Goal: Use online tool/utility: Utilize a website feature to perform a specific function

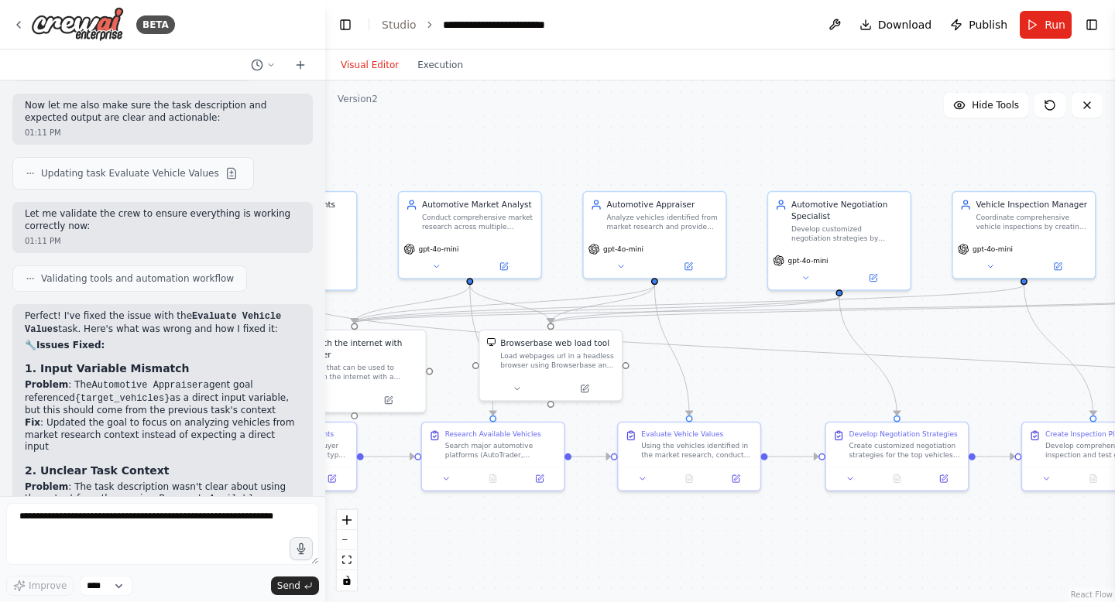
drag, startPoint x: 343, startPoint y: 115, endPoint x: 321, endPoint y: 123, distance: 23.8
click at [322, 124] on div at bounding box center [322, 301] width 6 height 602
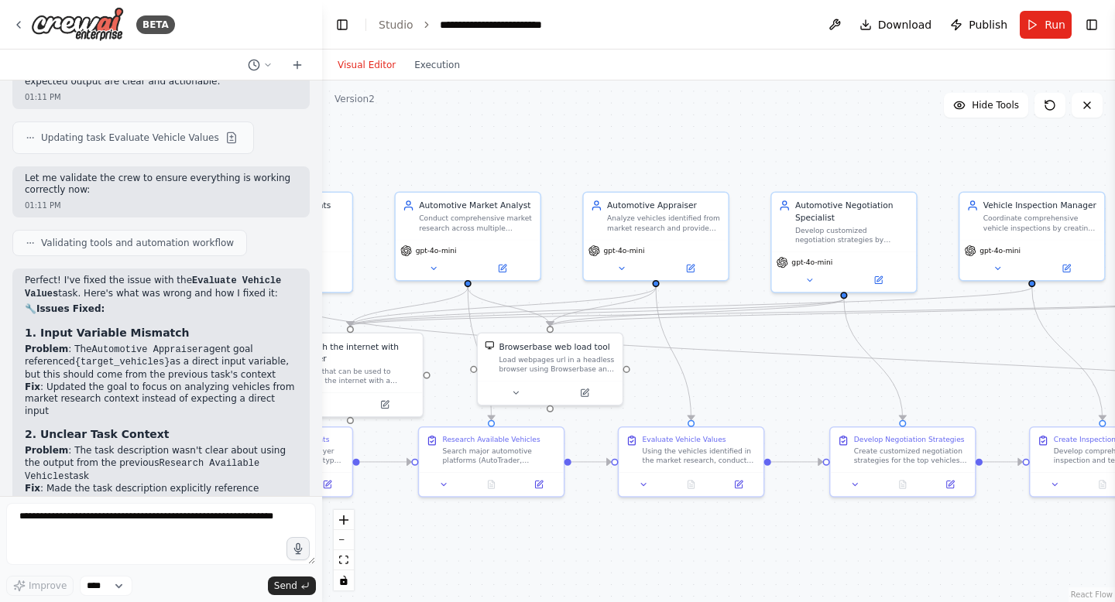
click at [406, 176] on div ".deletable-edge-delete-btn { width: 20px; height: 20px; border: 0px solid #ffff…" at bounding box center [718, 342] width 793 height 522
click at [414, 130] on div ".deletable-edge-delete-btn { width: 20px; height: 20px; border: 0px solid #ffff…" at bounding box center [718, 342] width 793 height 522
click at [416, 74] on div "Visual Editor Execution" at bounding box center [398, 65] width 141 height 31
click at [419, 74] on div "Visual Editor Execution" at bounding box center [398, 65] width 141 height 31
click at [372, 71] on button "Visual Editor" at bounding box center [366, 65] width 77 height 19
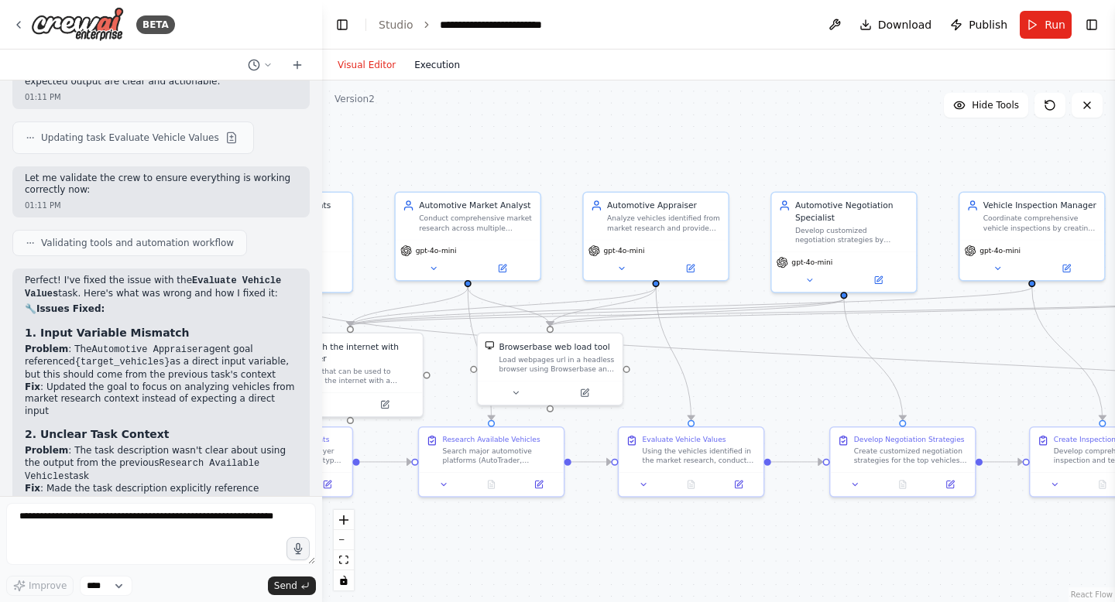
click at [448, 59] on button "Execution" at bounding box center [437, 65] width 64 height 19
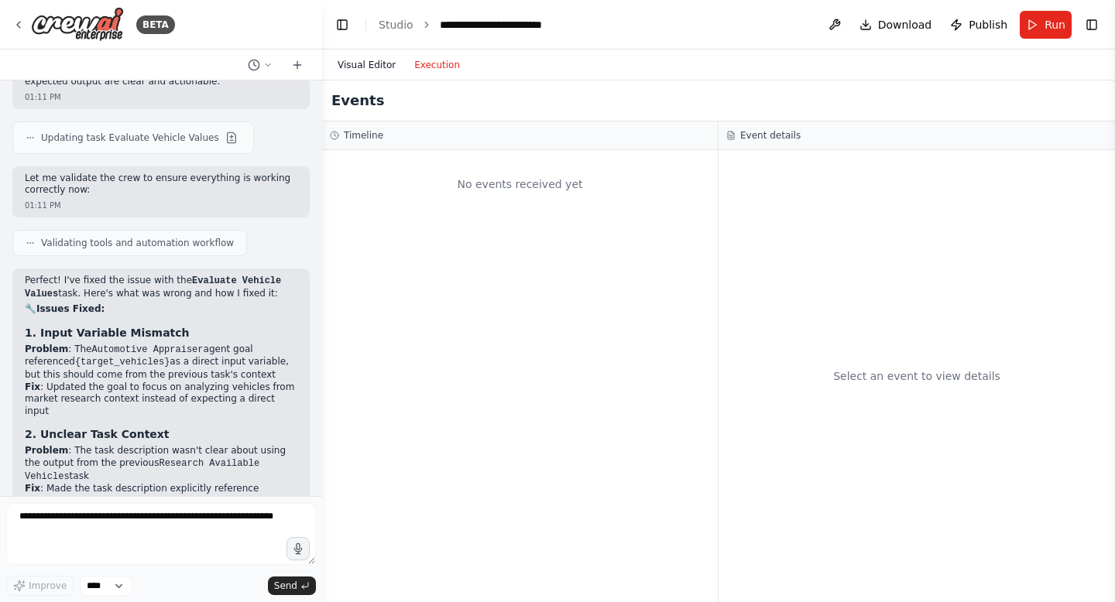
click at [376, 63] on button "Visual Editor" at bounding box center [366, 65] width 77 height 19
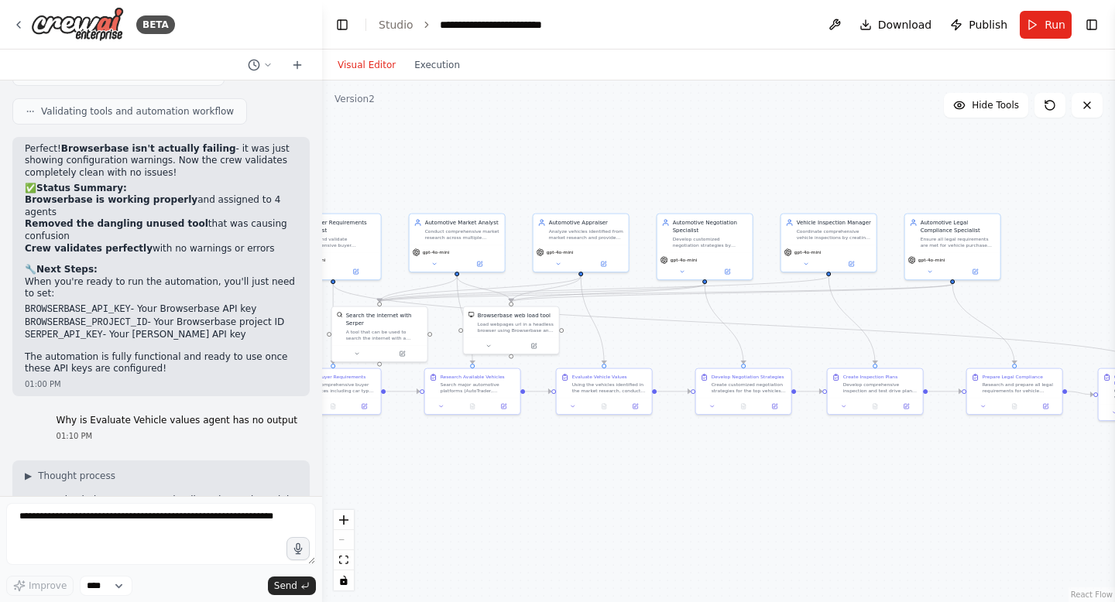
scroll to position [6960, 0]
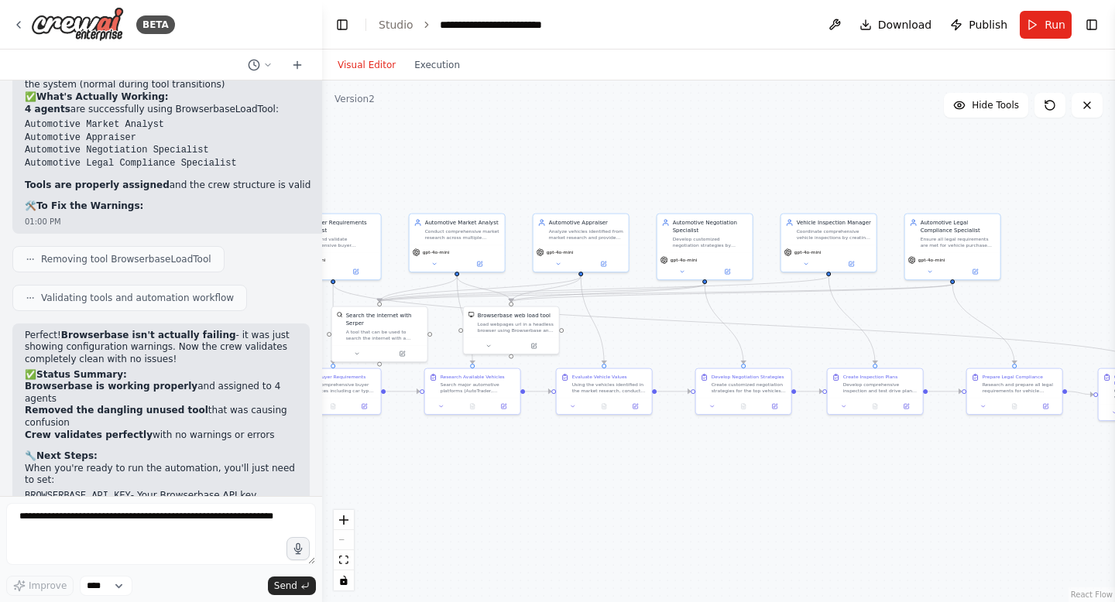
click at [386, 175] on div ".deletable-edge-delete-btn { width: 20px; height: 20px; border: 0px solid #ffff…" at bounding box center [718, 342] width 793 height 522
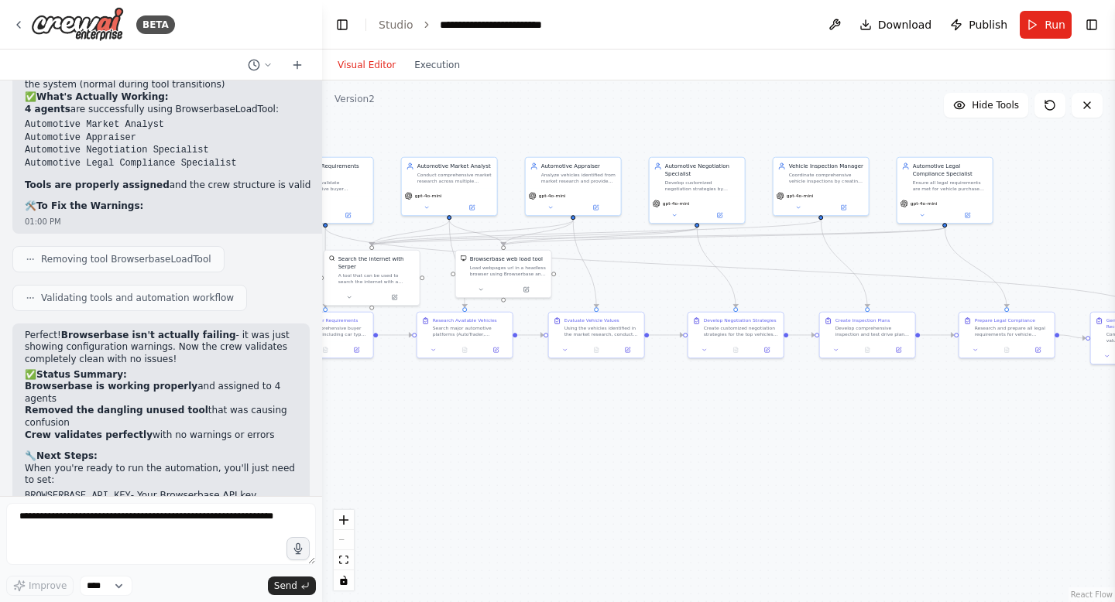
drag, startPoint x: 604, startPoint y: 517, endPoint x: 599, endPoint y: 463, distance: 53.6
click at [600, 463] on div ".deletable-edge-delete-btn { width: 20px; height: 20px; border: 0px solid #ffff…" at bounding box center [718, 342] width 793 height 522
click at [506, 470] on div ".deletable-edge-delete-btn { width: 20px; height: 20px; border: 0px solid #ffff…" at bounding box center [718, 342] width 793 height 522
click at [684, 503] on div ".deletable-edge-delete-btn { width: 20px; height: 20px; border: 0px solid #ffff…" at bounding box center [718, 342] width 793 height 522
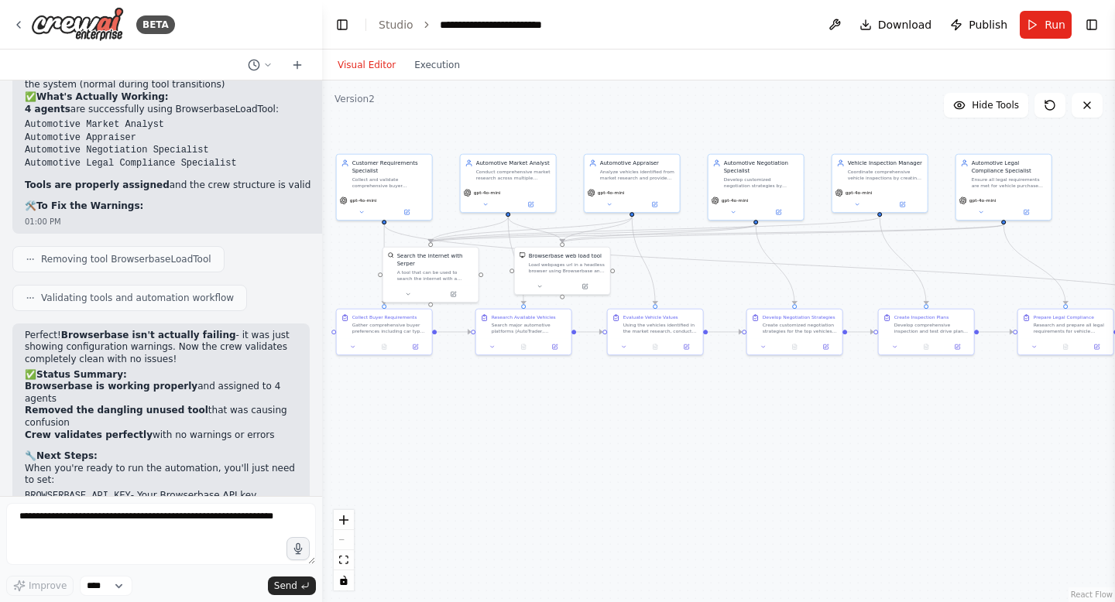
drag, startPoint x: 614, startPoint y: 480, endPoint x: 664, endPoint y: 472, distance: 51.1
click at [665, 472] on div ".deletable-edge-delete-btn { width: 20px; height: 20px; border: 0px solid #ffff…" at bounding box center [718, 342] width 793 height 522
click at [633, 483] on div ".deletable-edge-delete-btn { width: 20px; height: 20px; border: 0px solid #ffff…" at bounding box center [718, 342] width 793 height 522
click at [352, 543] on div "React Flow controls" at bounding box center [344, 550] width 20 height 81
click at [345, 559] on icon "fit view" at bounding box center [343, 560] width 9 height 9
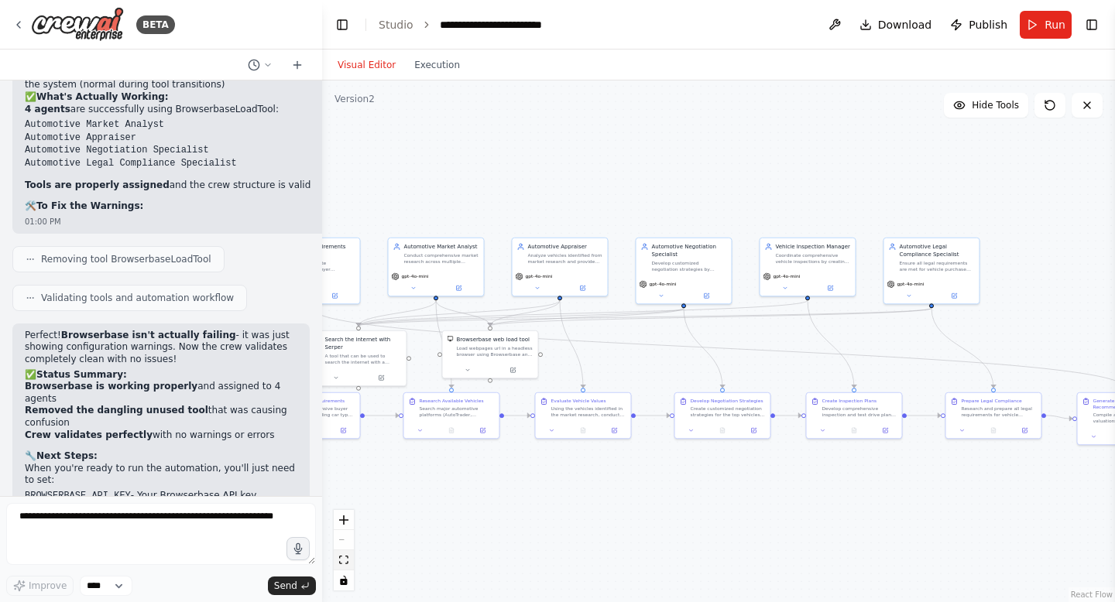
click at [345, 559] on icon "fit view" at bounding box center [343, 560] width 9 height 9
click at [354, 548] on div ".deletable-edge-delete-btn { width: 20px; height: 20px; border: 0px solid #ffff…" at bounding box center [718, 342] width 793 height 522
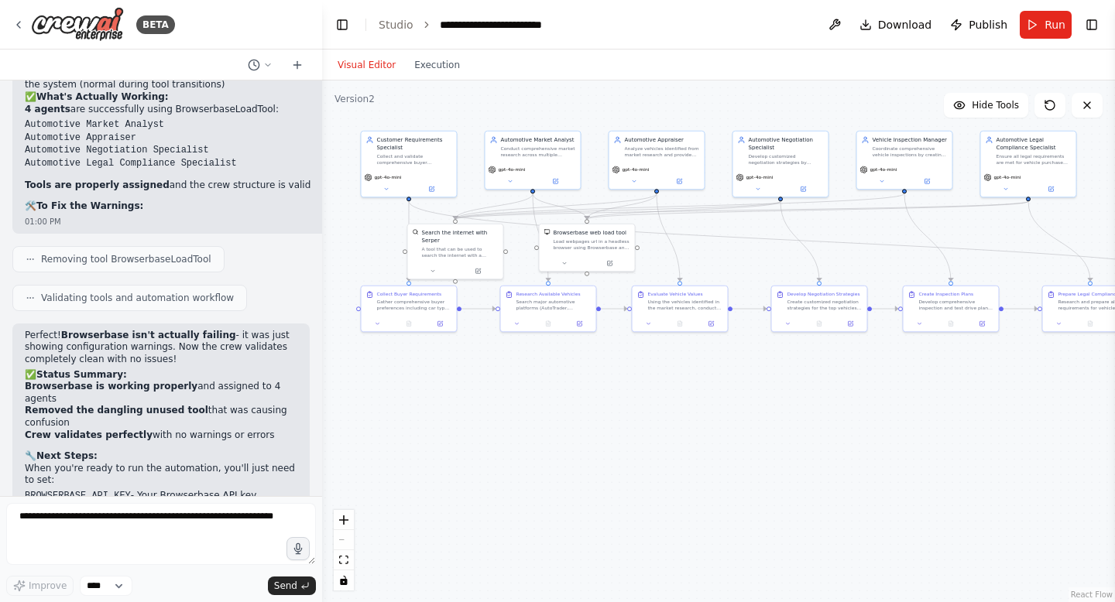
drag, startPoint x: 528, startPoint y: 473, endPoint x: 625, endPoint y: 366, distance: 144.2
click at [625, 366] on div ".deletable-edge-delete-btn { width: 20px; height: 20px; border: 0px solid #ffff…" at bounding box center [718, 342] width 793 height 522
click at [271, 67] on icon at bounding box center [267, 64] width 9 height 9
click at [271, 67] on div at bounding box center [161, 301] width 322 height 602
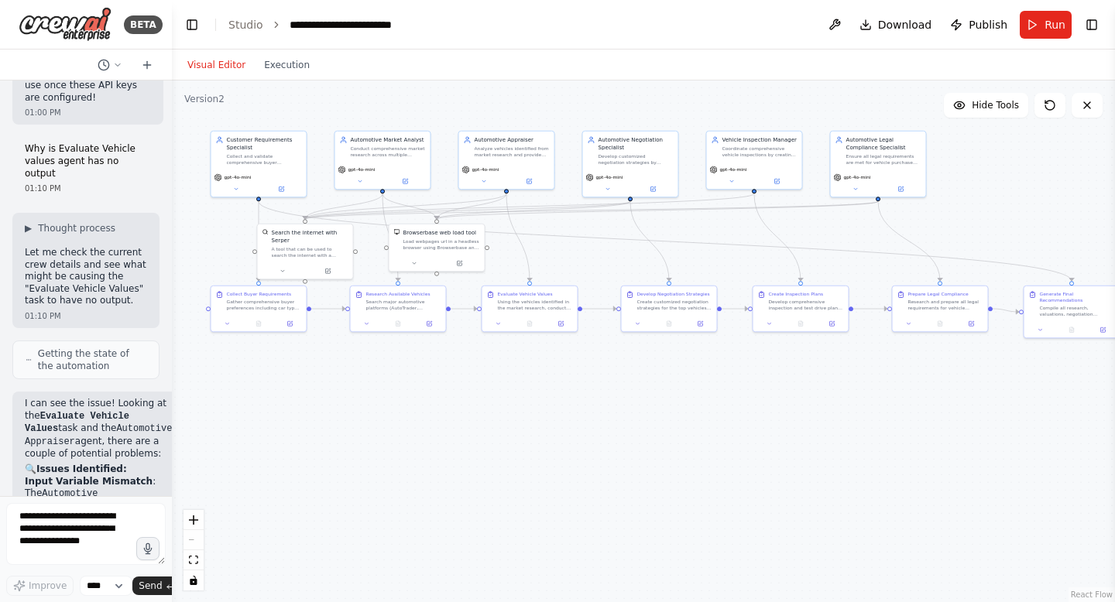
scroll to position [12453, 0]
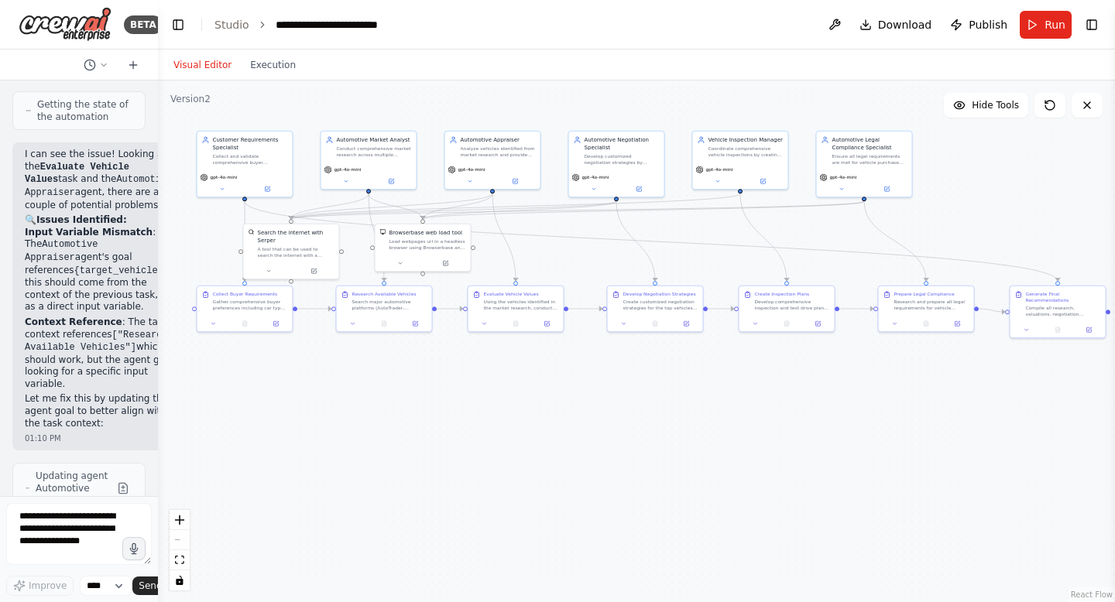
drag, startPoint x: 320, startPoint y: 20, endPoint x: 129, endPoint y: 46, distance: 193.1
click at [129, 46] on div "BETA CrewAI Smart Car Buying Assistant - Implementation Prompt Project Overview…" at bounding box center [79, 301] width 158 height 602
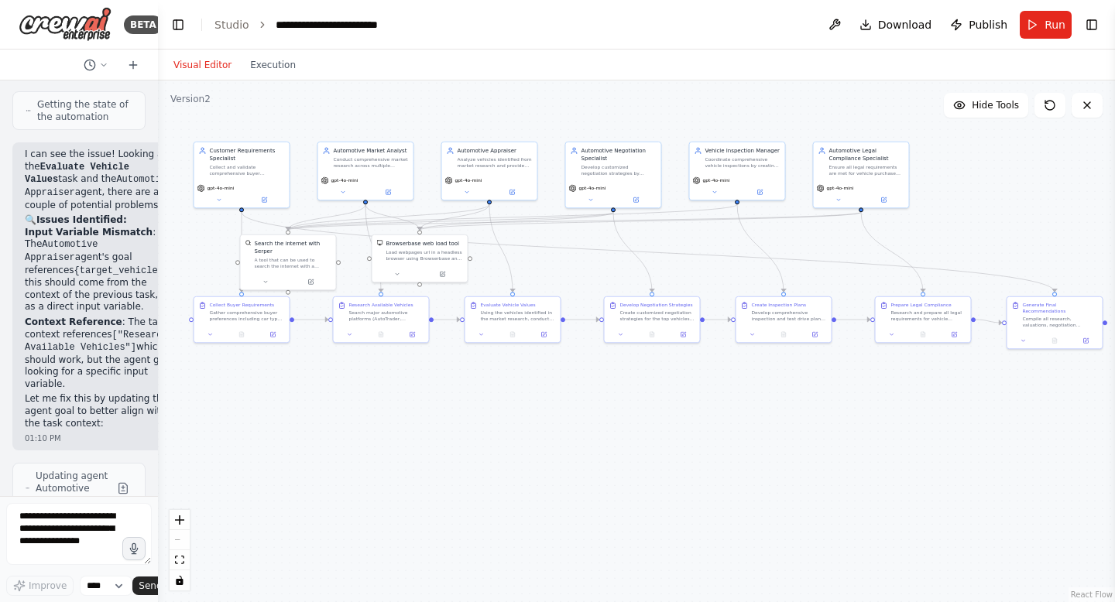
drag, startPoint x: 534, startPoint y: 411, endPoint x: 530, endPoint y: 422, distance: 11.5
click at [530, 422] on div ".deletable-edge-delete-btn { width: 20px; height: 20px; border: 0px solid #ffff…" at bounding box center [636, 342] width 957 height 522
